Goal: Browse casually: Explore the website without a specific task or goal

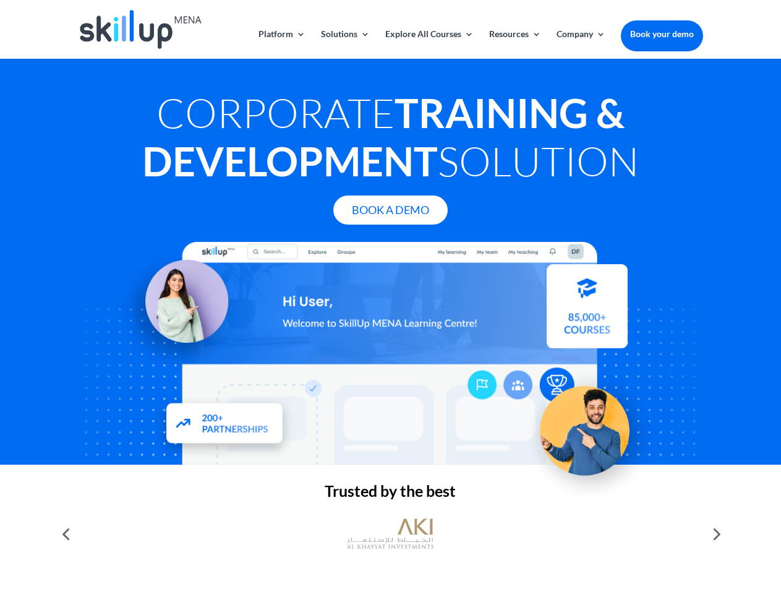
click at [390, 297] on div at bounding box center [390, 353] width 625 height 223
click at [344, 44] on link "Solutions" at bounding box center [345, 44] width 49 height 29
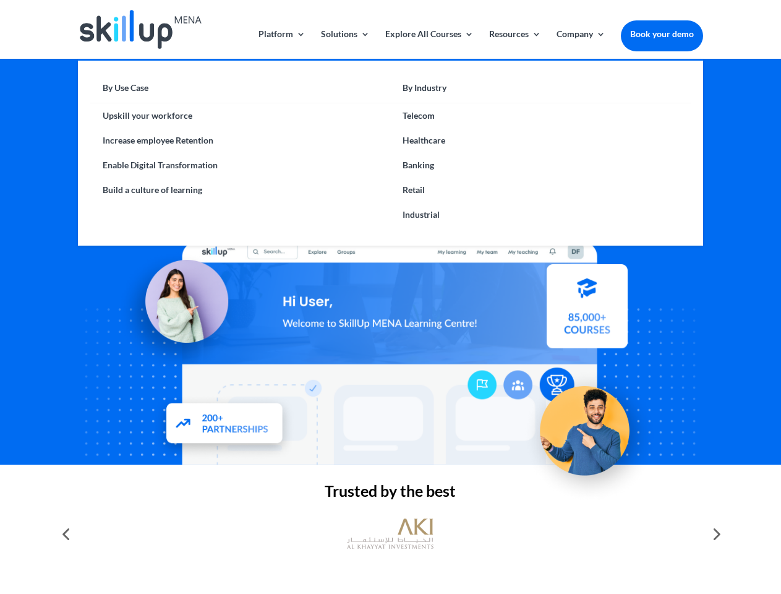
click at [429, 44] on link "Explore All Courses" at bounding box center [429, 44] width 88 height 29
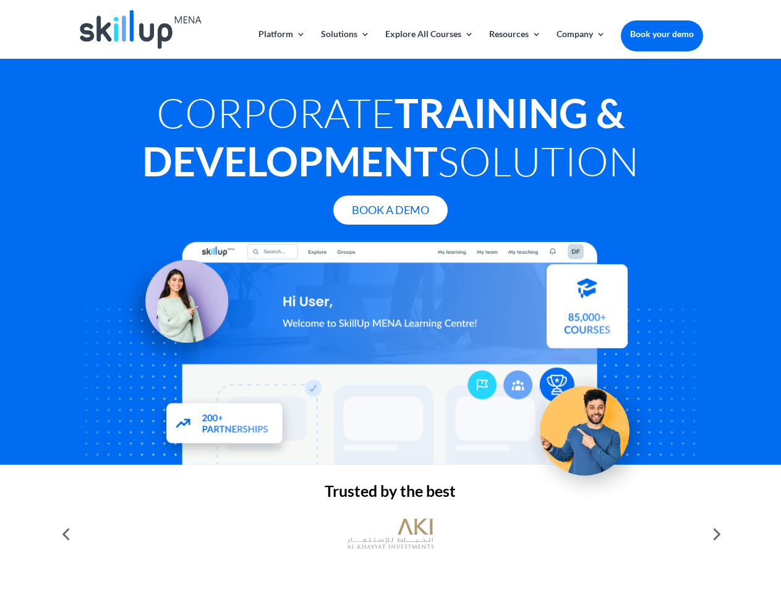
click at [514, 44] on link "Resources" at bounding box center [515, 44] width 52 height 29
click at [581, 44] on link "Company" at bounding box center [581, 44] width 49 height 29
click at [390, 534] on img at bounding box center [390, 533] width 87 height 43
